Goal: Book appointment/travel/reservation

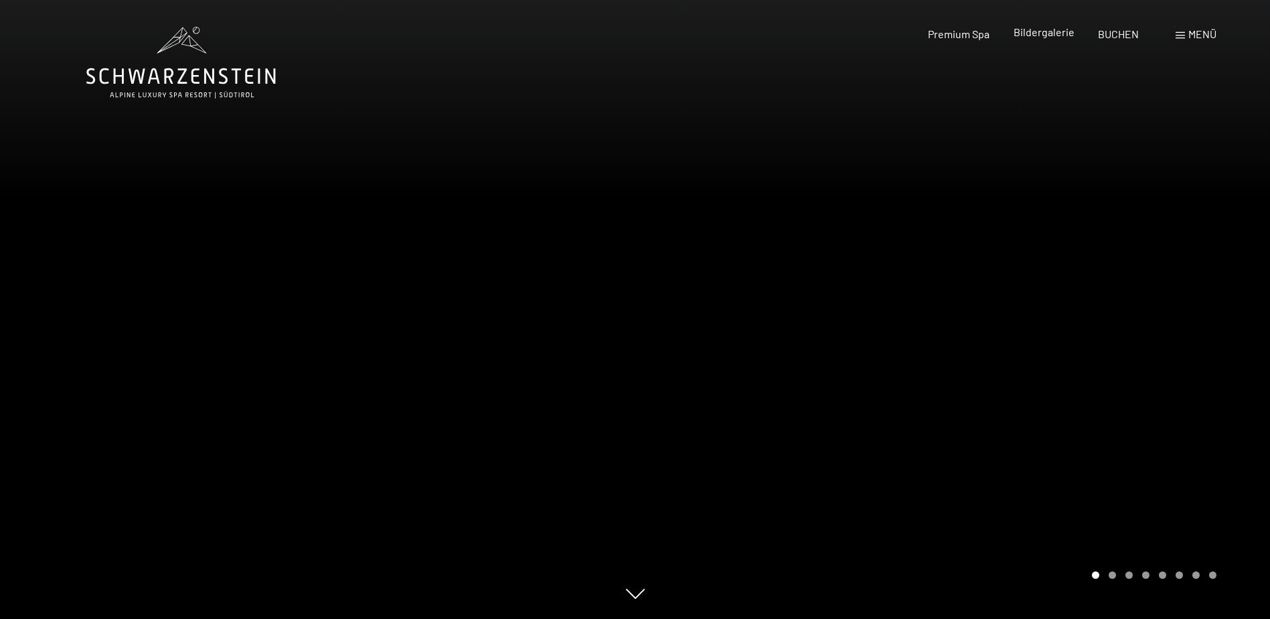
click at [1057, 34] on span "Bildergalerie" at bounding box center [1044, 31] width 61 height 13
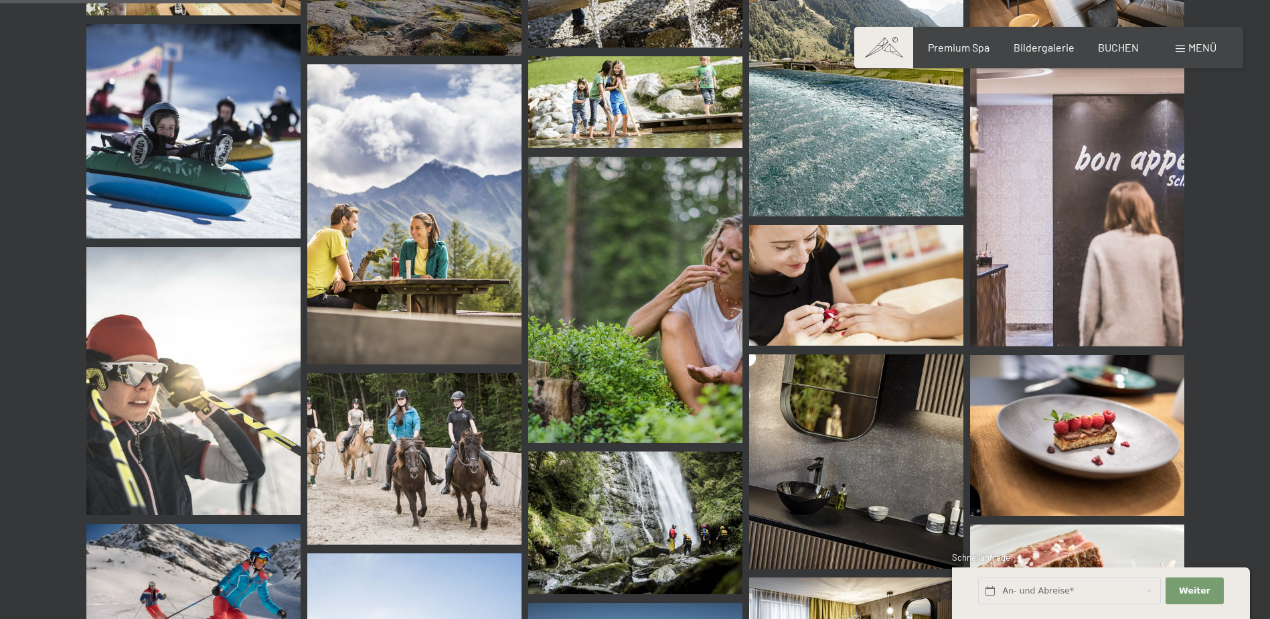
scroll to position [3616, 0]
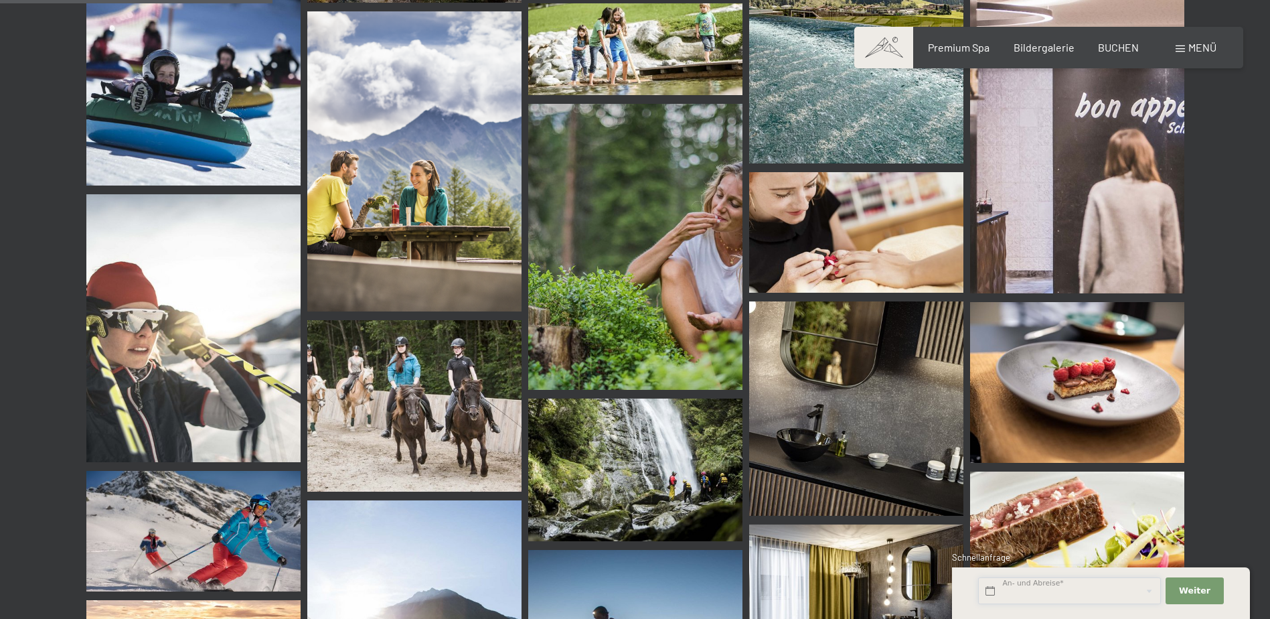
click at [1029, 587] on input "text" at bounding box center [1069, 590] width 183 height 27
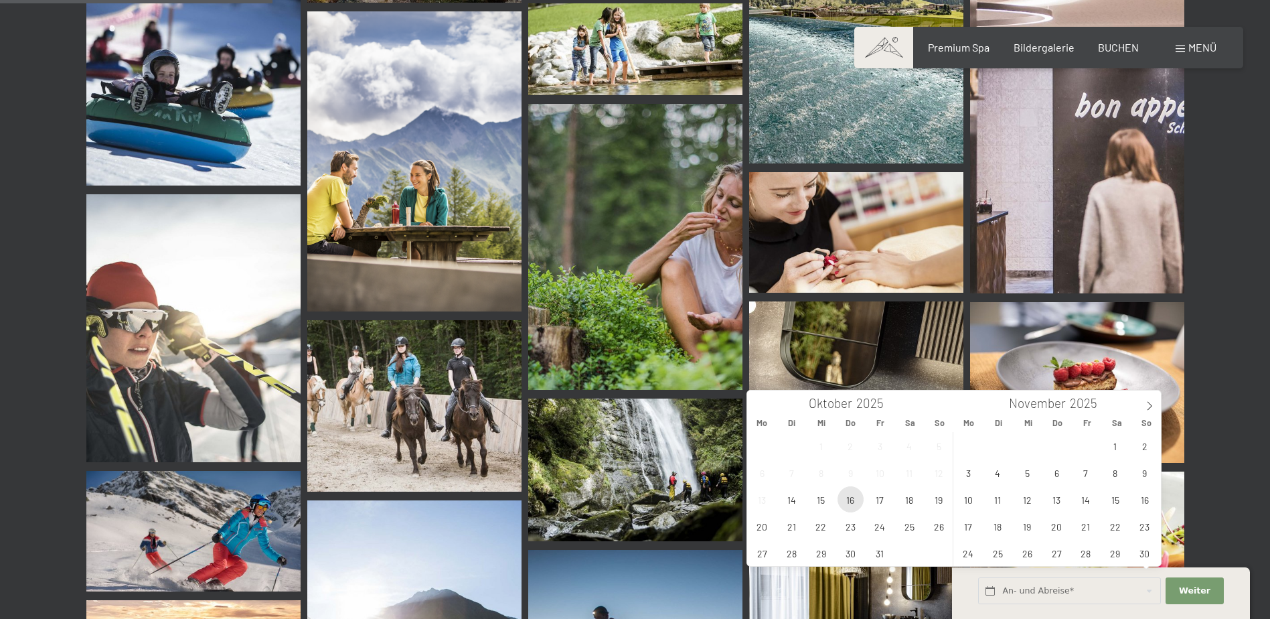
click at [846, 502] on span "16" at bounding box center [851, 499] width 26 height 26
click at [931, 498] on span "19" at bounding box center [939, 499] width 26 height 26
type input "[DATE] - [DATE]"
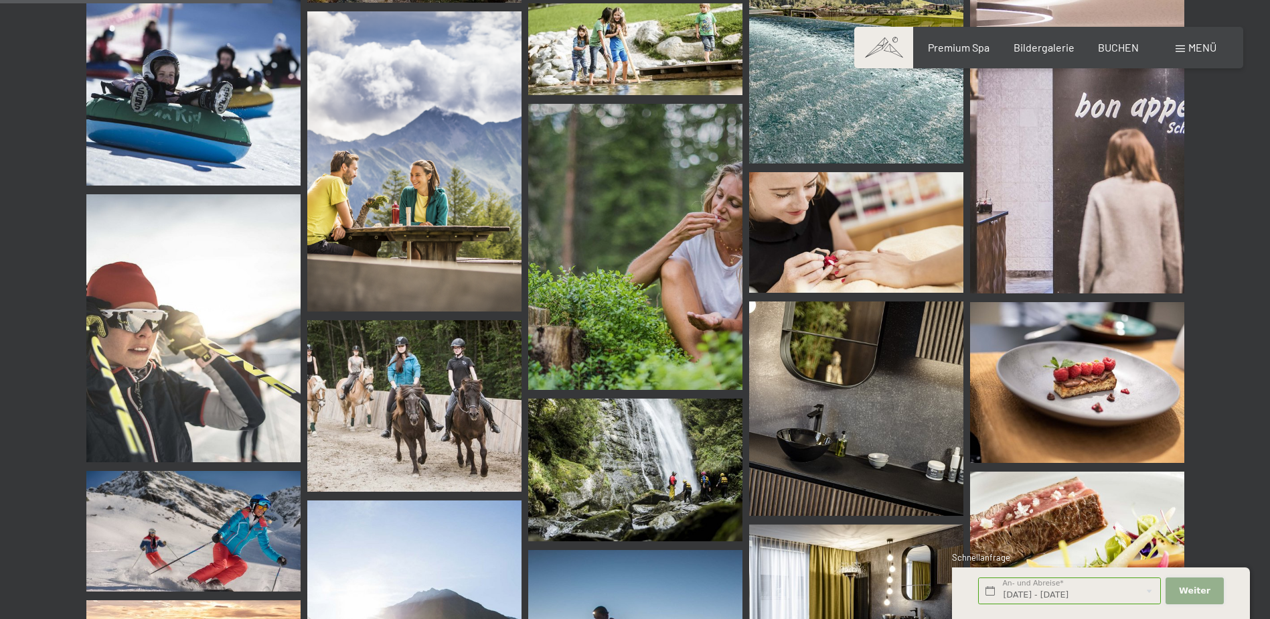
click at [1206, 589] on span "Weiter" at bounding box center [1194, 591] width 31 height 12
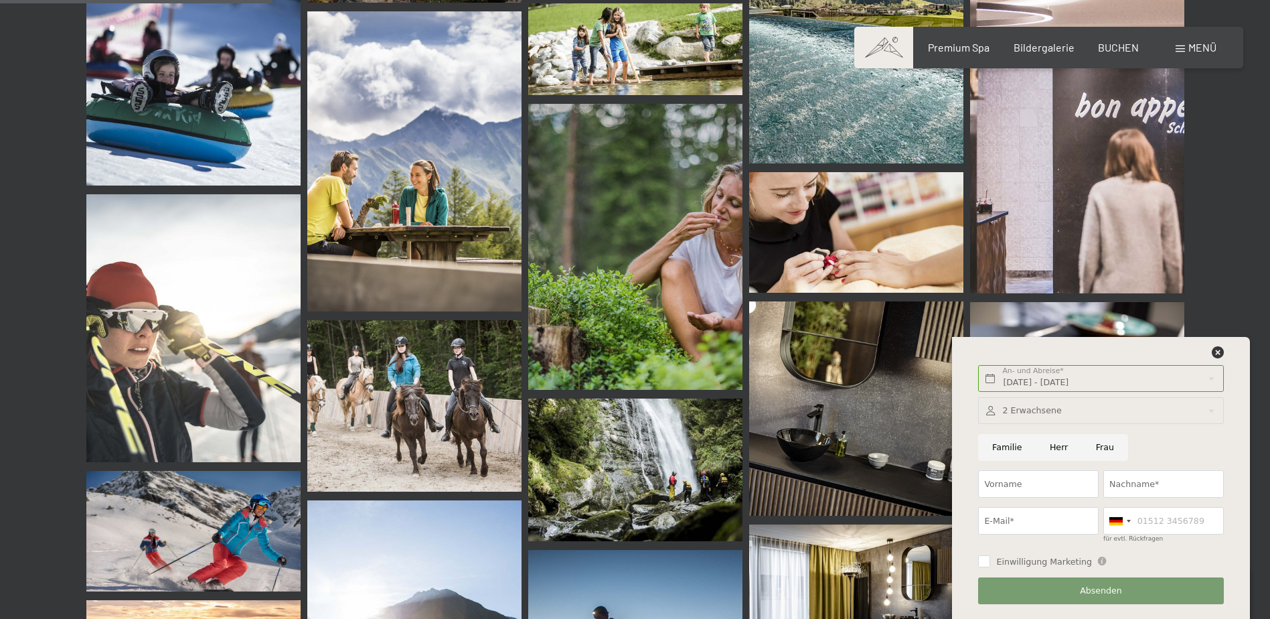
click at [1079, 414] on div at bounding box center [1100, 410] width 245 height 27
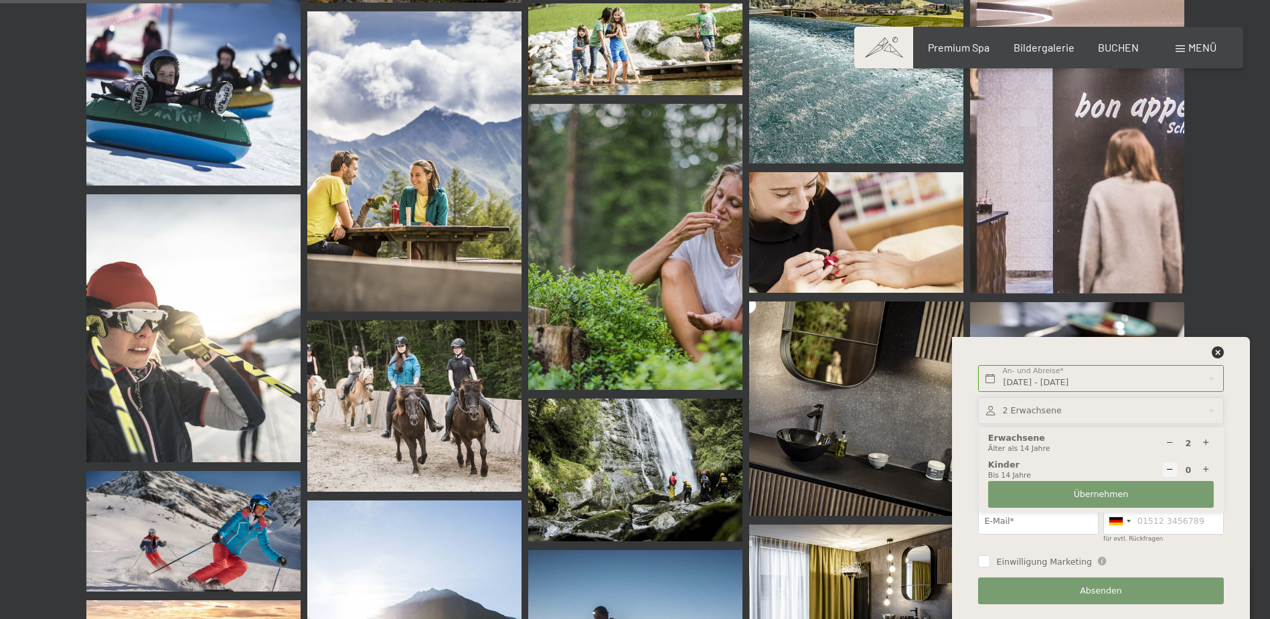
click at [1171, 445] on icon at bounding box center [1170, 443] width 9 height 9
type input "1"
click at [1170, 498] on button "Übernehmen" at bounding box center [1101, 494] width 226 height 27
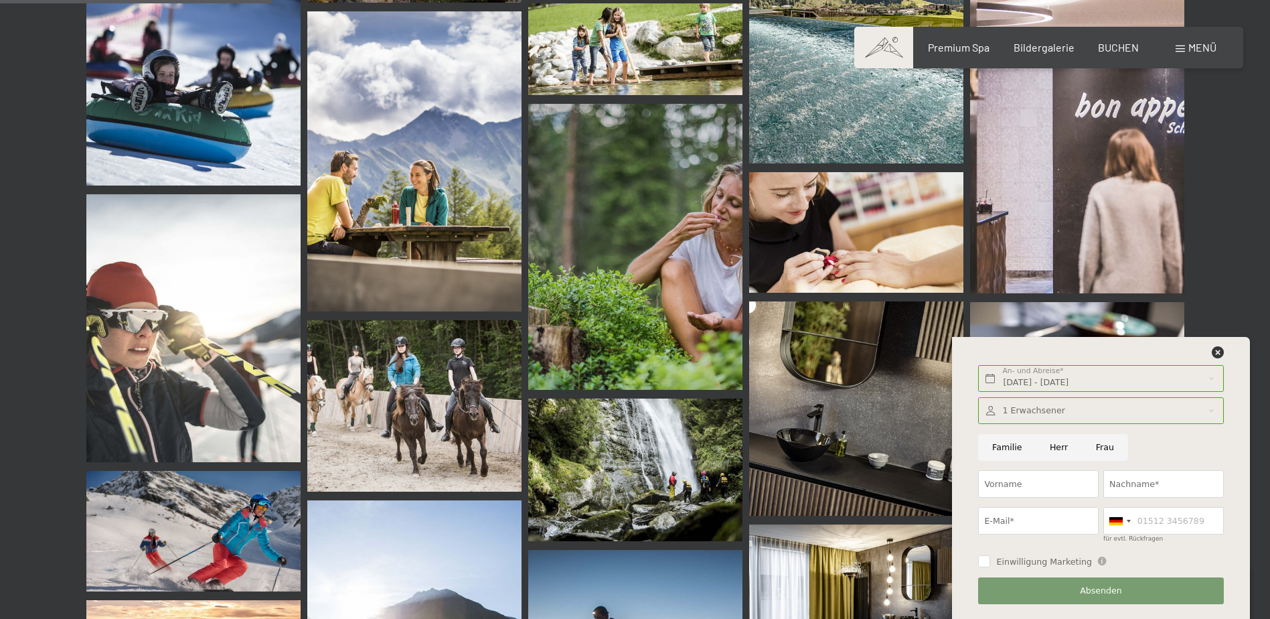
click at [1095, 443] on input "Frau" at bounding box center [1105, 447] width 46 height 27
radio input "true"
click at [1048, 475] on input "Vorname" at bounding box center [1038, 483] width 121 height 27
type input "[PERSON_NAME]"
type input "SChwarzkogler"
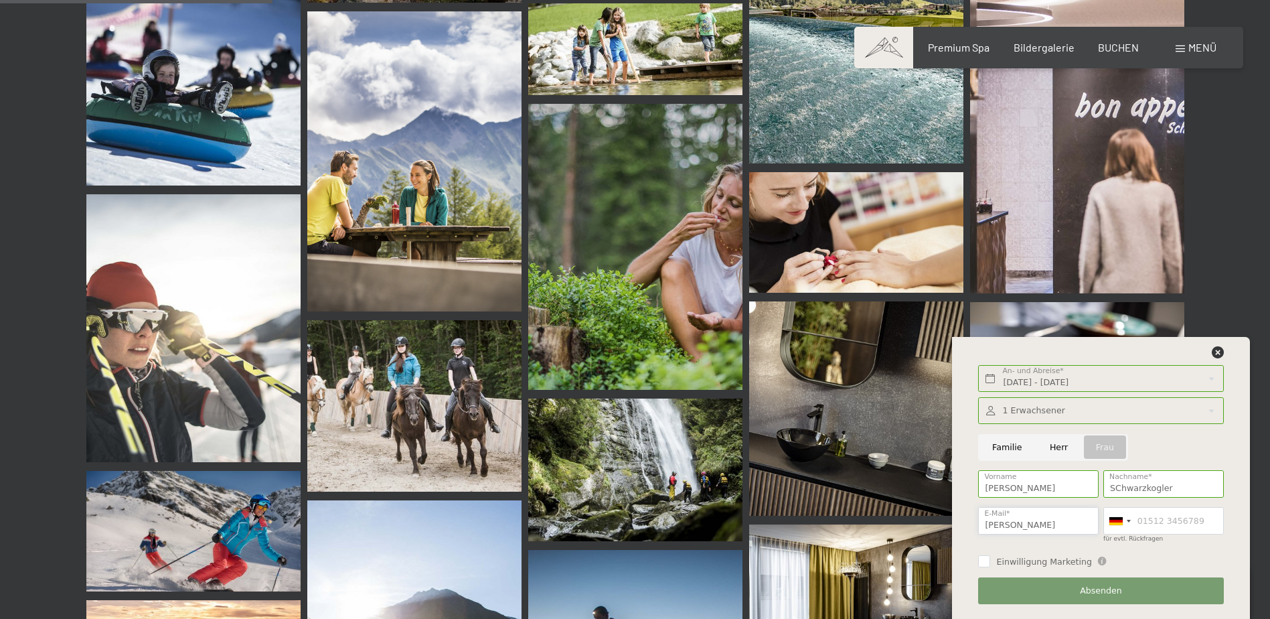
scroll to position [0, 34]
type input "[PERSON_NAME][EMAIL_ADDRESS][DOMAIN_NAME]"
click at [1037, 584] on button "Absenden" at bounding box center [1100, 590] width 245 height 27
